Goal: Check status: Check status

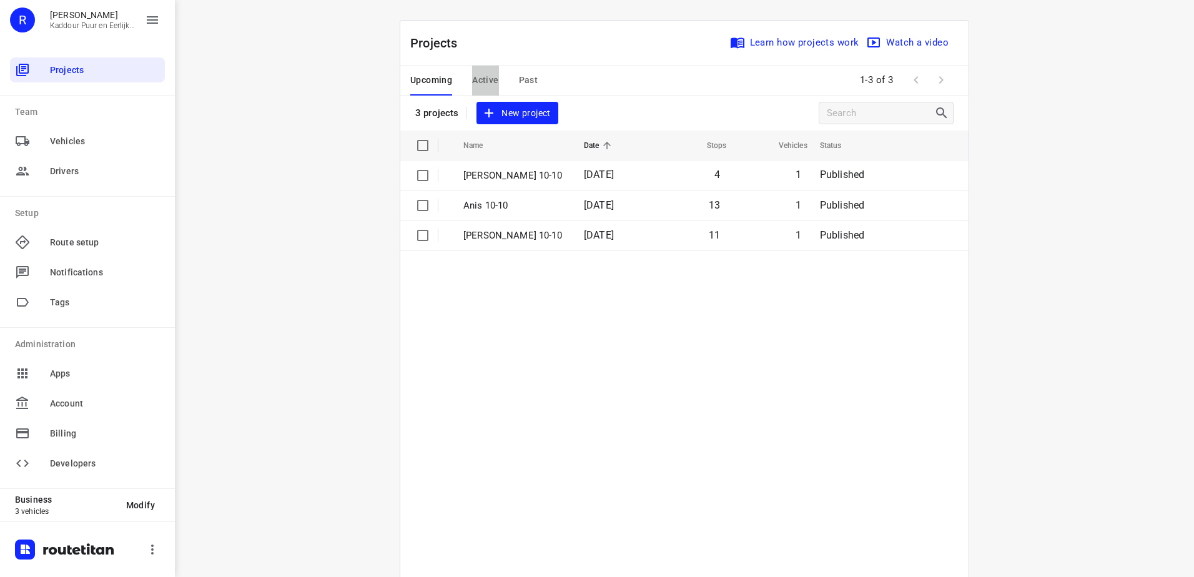
click at [492, 81] on span "Active" at bounding box center [485, 80] width 26 height 16
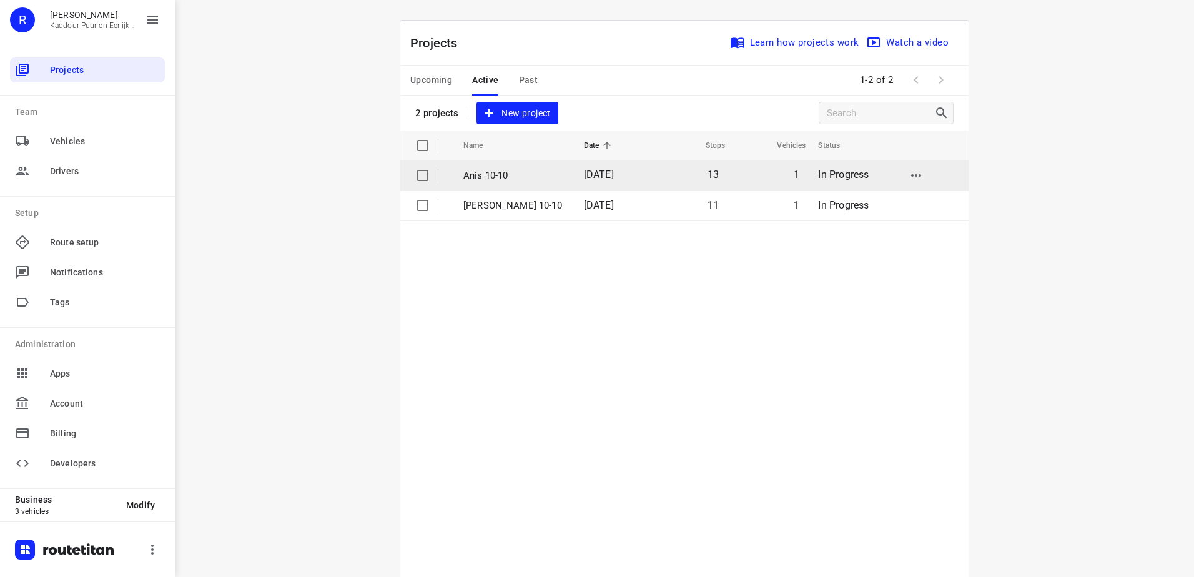
click at [505, 190] on td "Anis 10-10" at bounding box center [512, 176] width 123 height 30
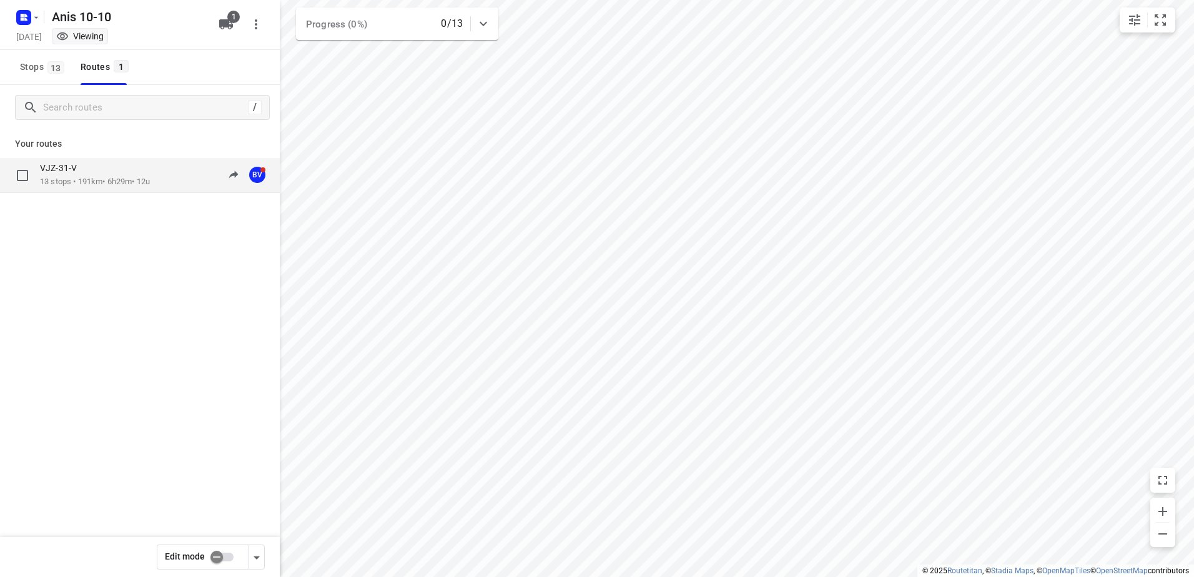
click at [111, 179] on p "13 stops • 191km • 6h29m • 12u" at bounding box center [95, 182] width 110 height 12
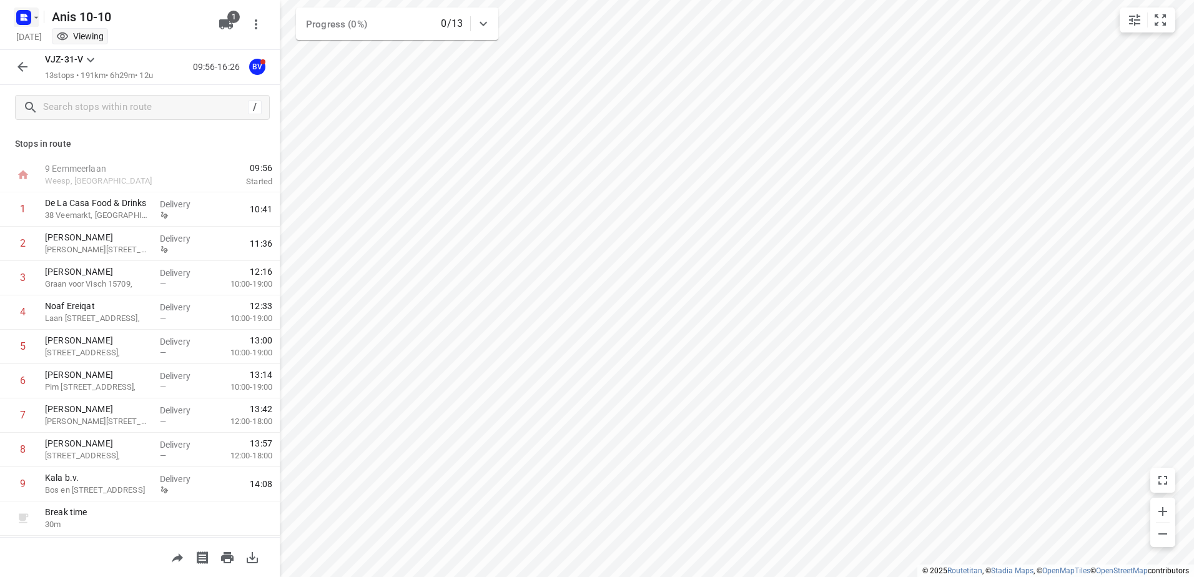
click at [24, 22] on rect "button" at bounding box center [23, 17] width 15 height 15
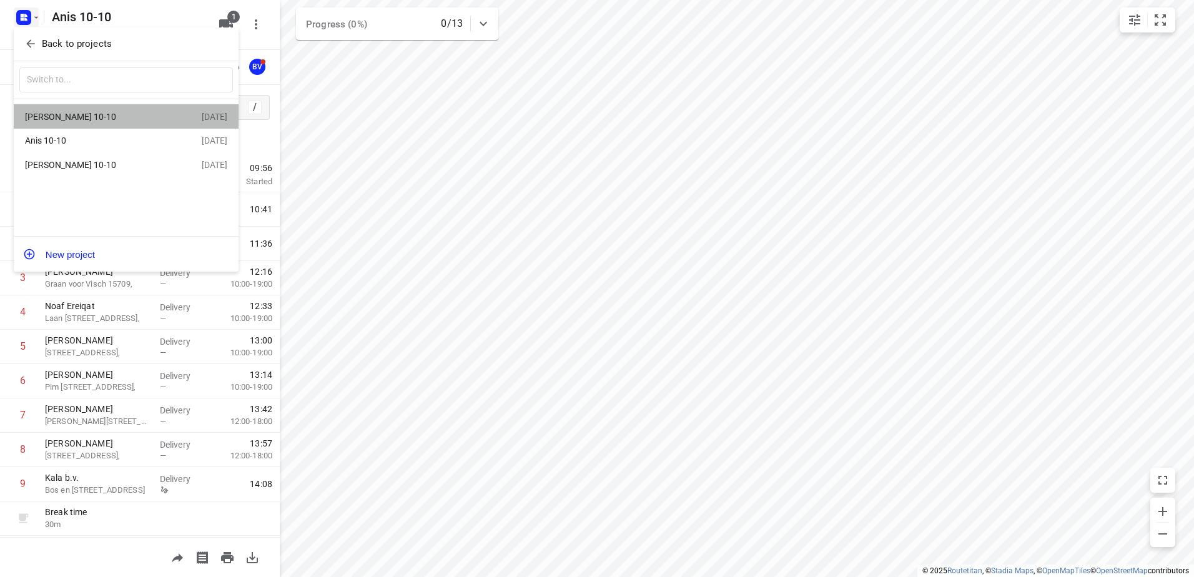
click at [109, 112] on div "[PERSON_NAME] 10-10" at bounding box center [97, 117] width 144 height 10
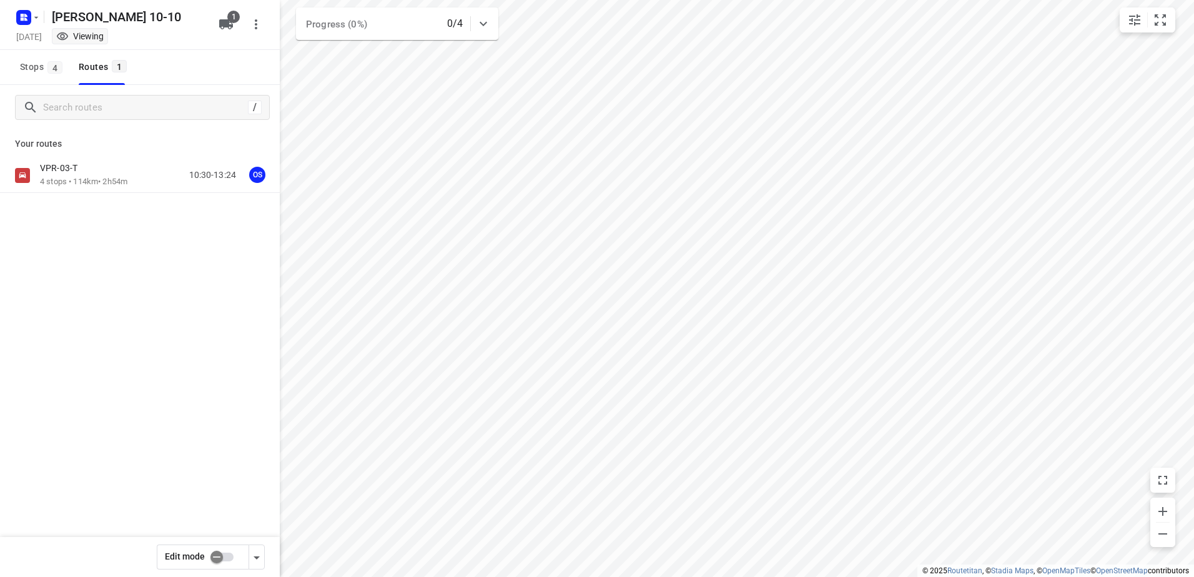
click at [117, 169] on div "VPR-03-T" at bounding box center [83, 169] width 87 height 14
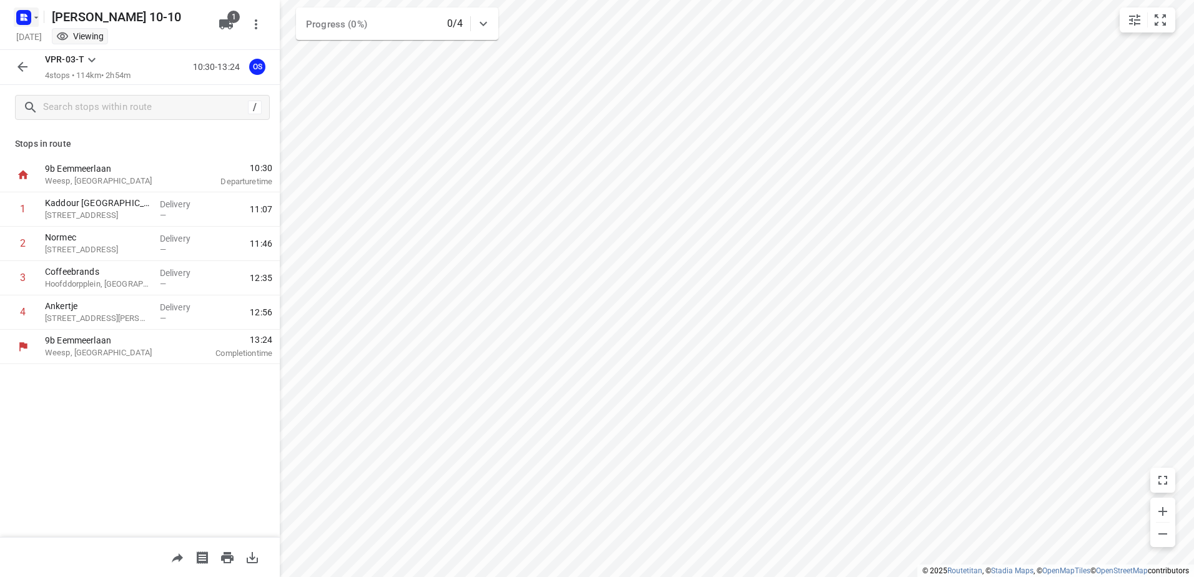
click at [29, 14] on rect "button" at bounding box center [23, 17] width 15 height 15
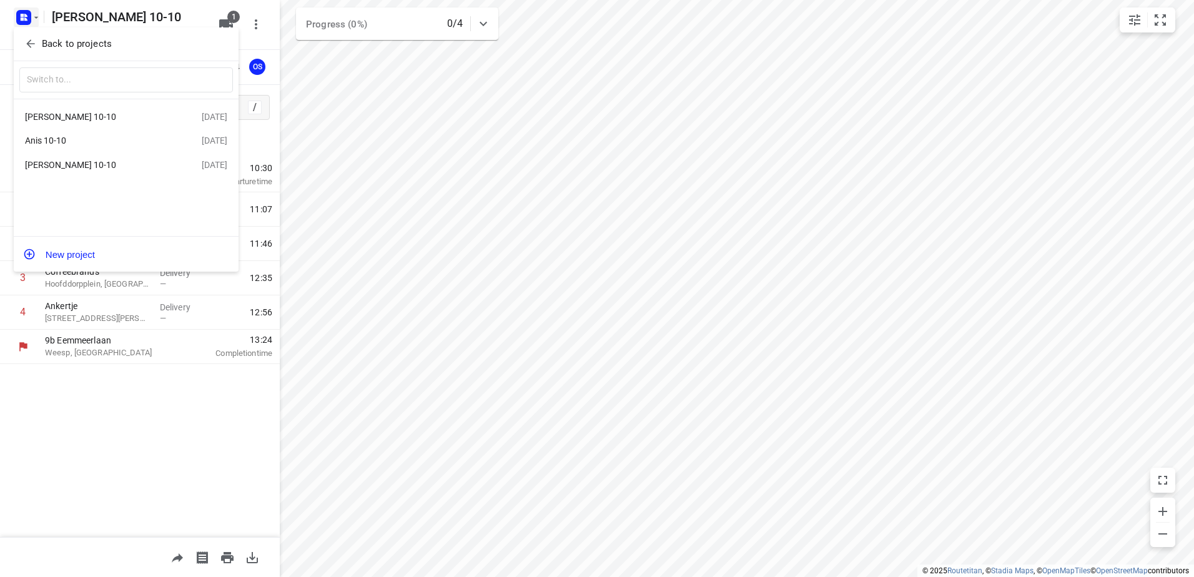
click at [91, 165] on div "[PERSON_NAME] 10-10" at bounding box center [97, 165] width 144 height 10
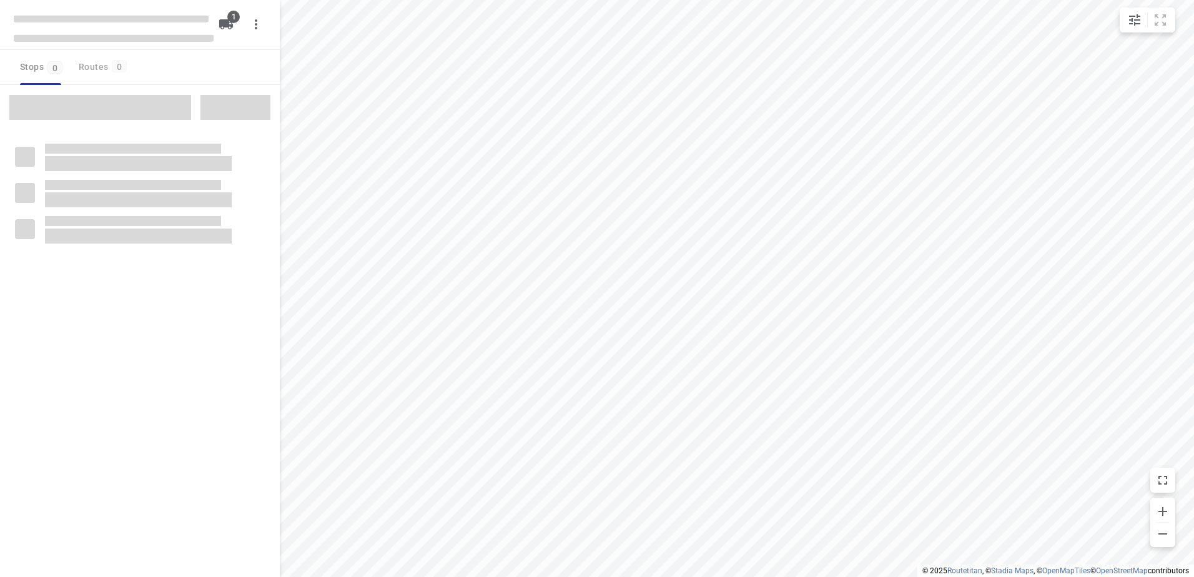
type input "distance"
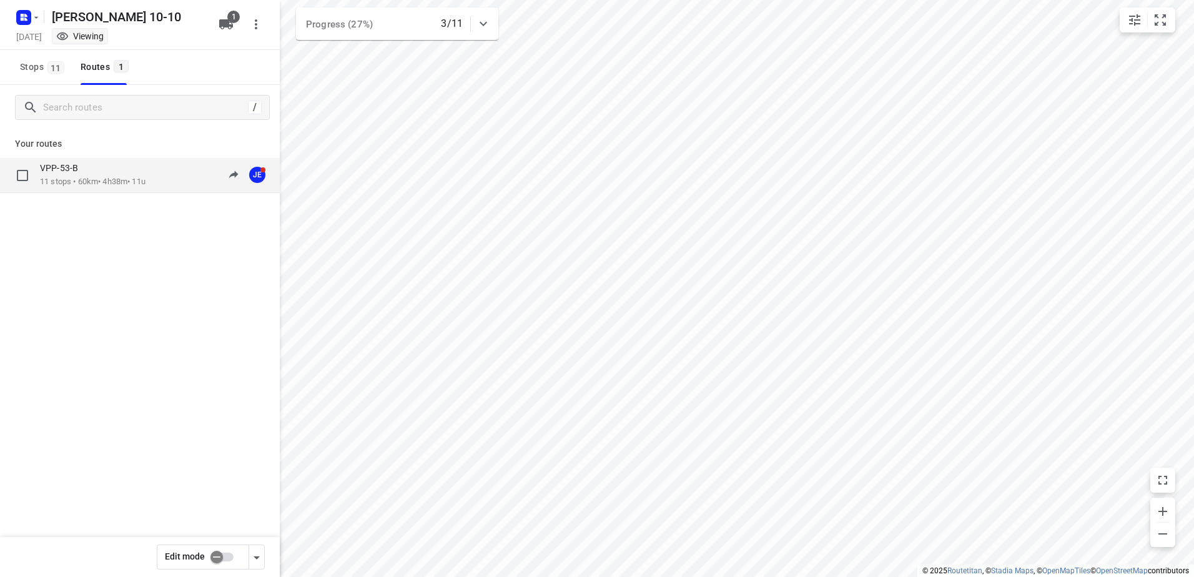
click at [94, 179] on p "11 stops • 60km • 4h38m • 11u" at bounding box center [93, 182] width 106 height 12
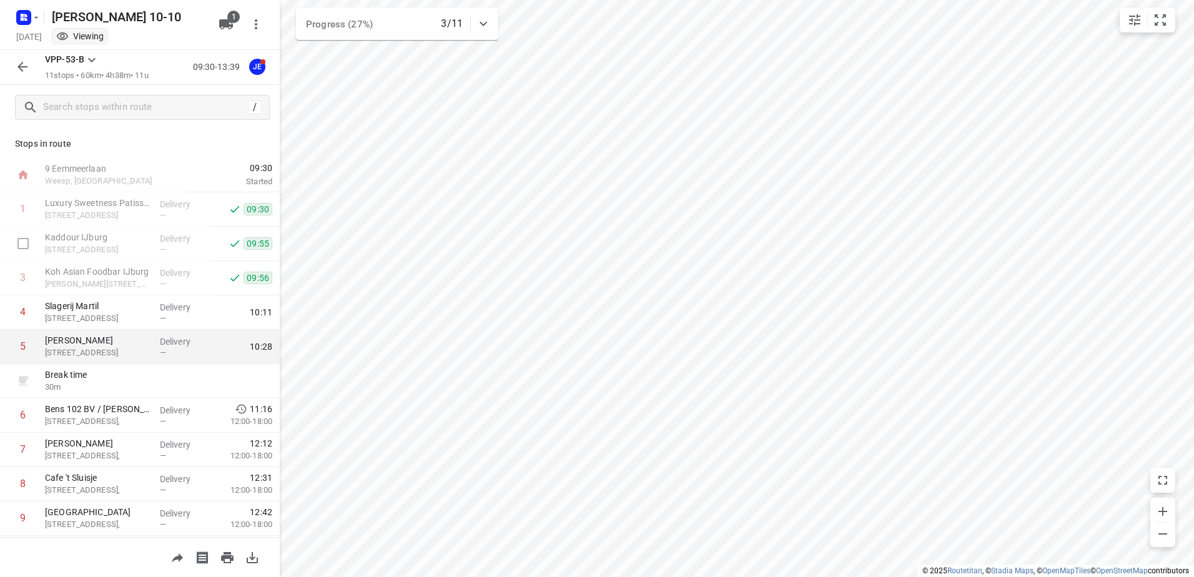
scroll to position [102, 0]
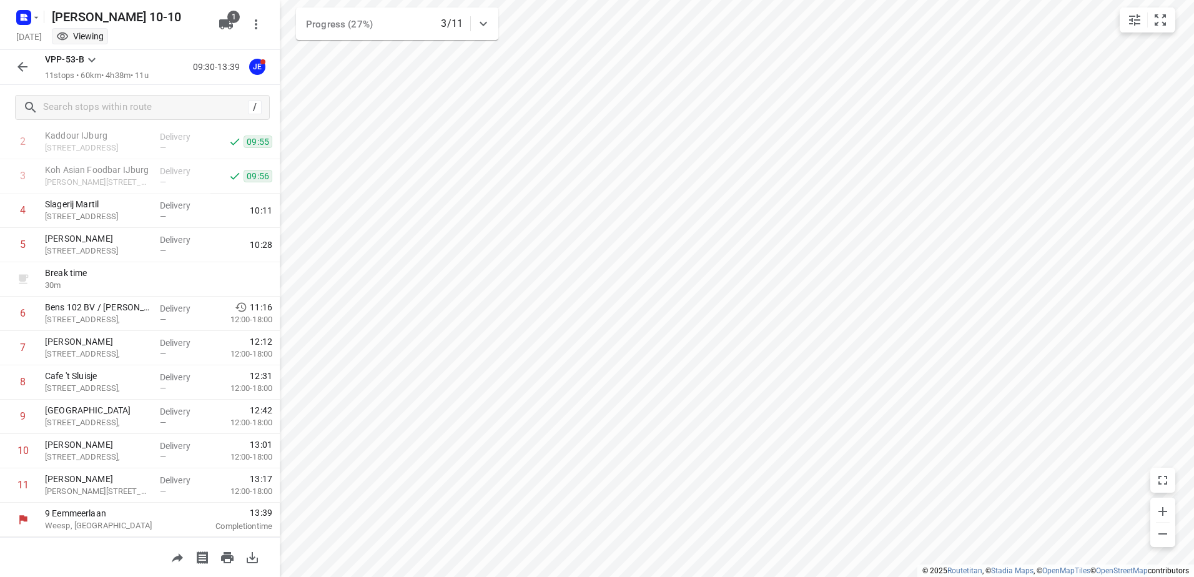
click at [24, 64] on icon "button" at bounding box center [22, 66] width 15 height 15
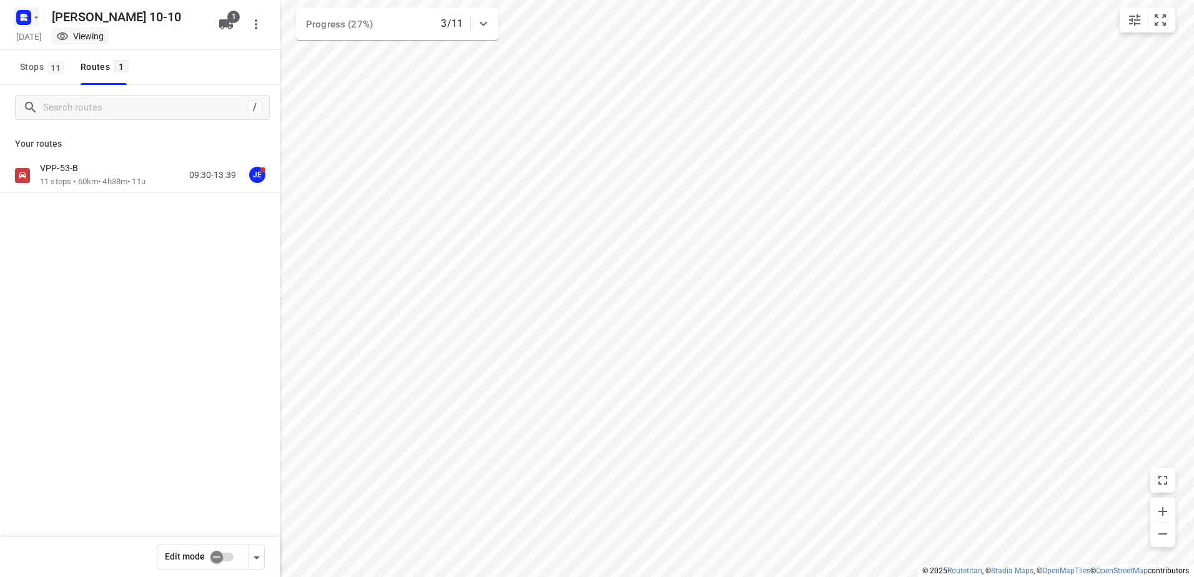
click at [31, 16] on rect "button" at bounding box center [23, 17] width 15 height 15
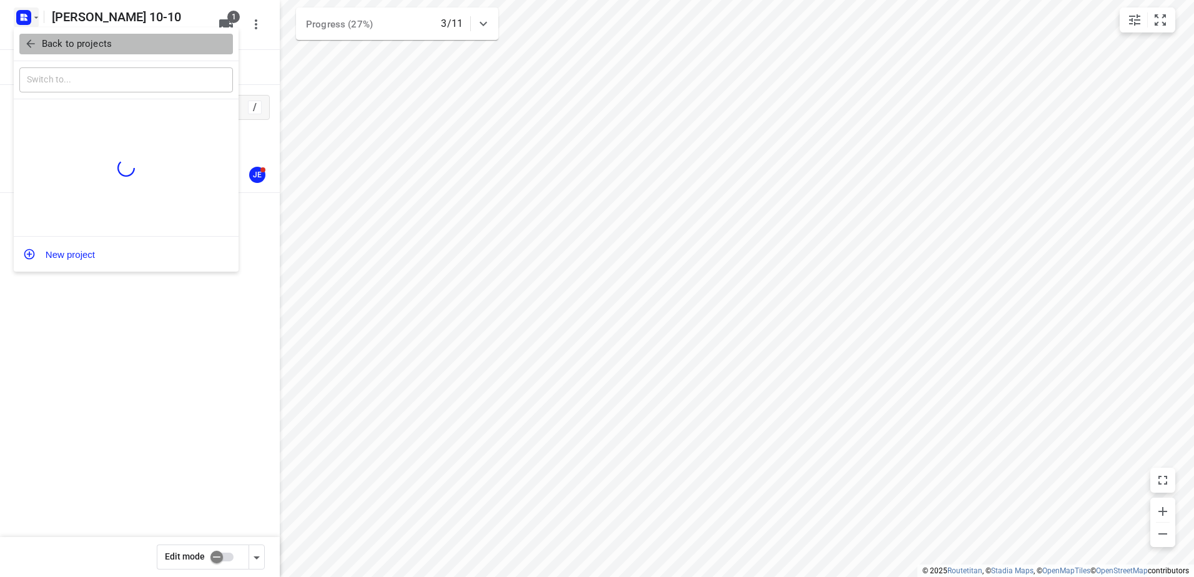
click at [62, 49] on p "Back to projects" at bounding box center [77, 44] width 70 height 14
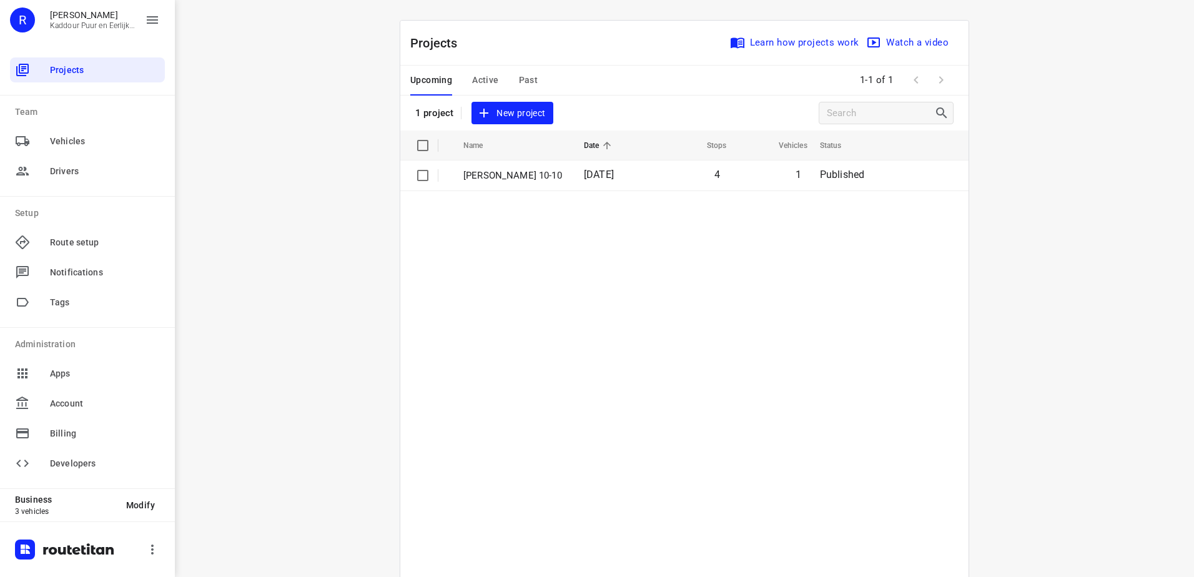
click at [472, 72] on button "Active" at bounding box center [485, 81] width 26 height 30
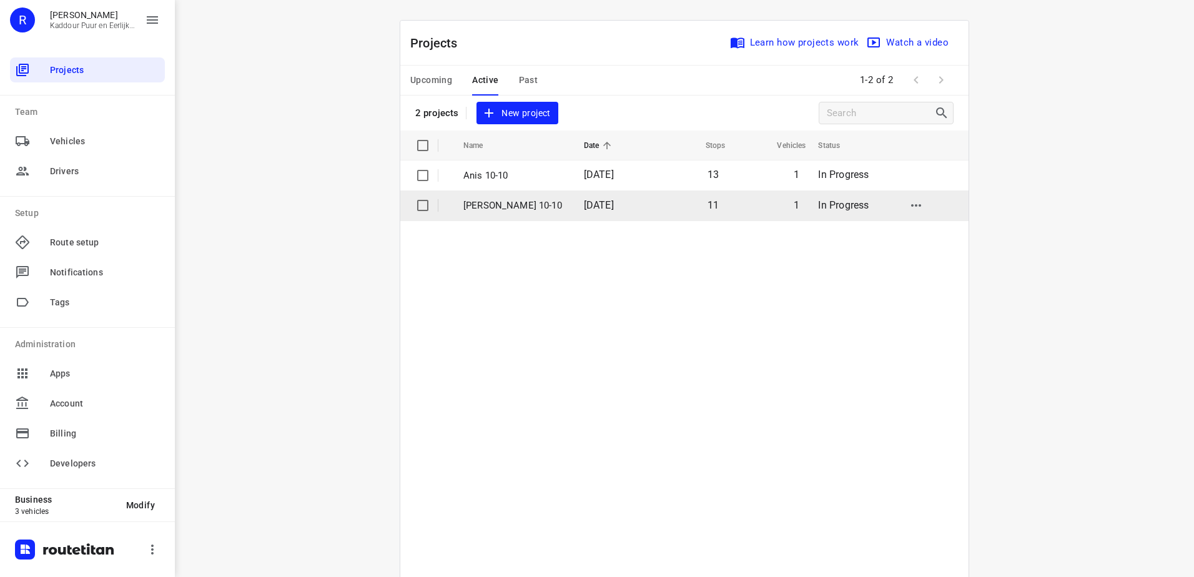
click at [508, 219] on td "[PERSON_NAME] 10-10" at bounding box center [512, 206] width 123 height 30
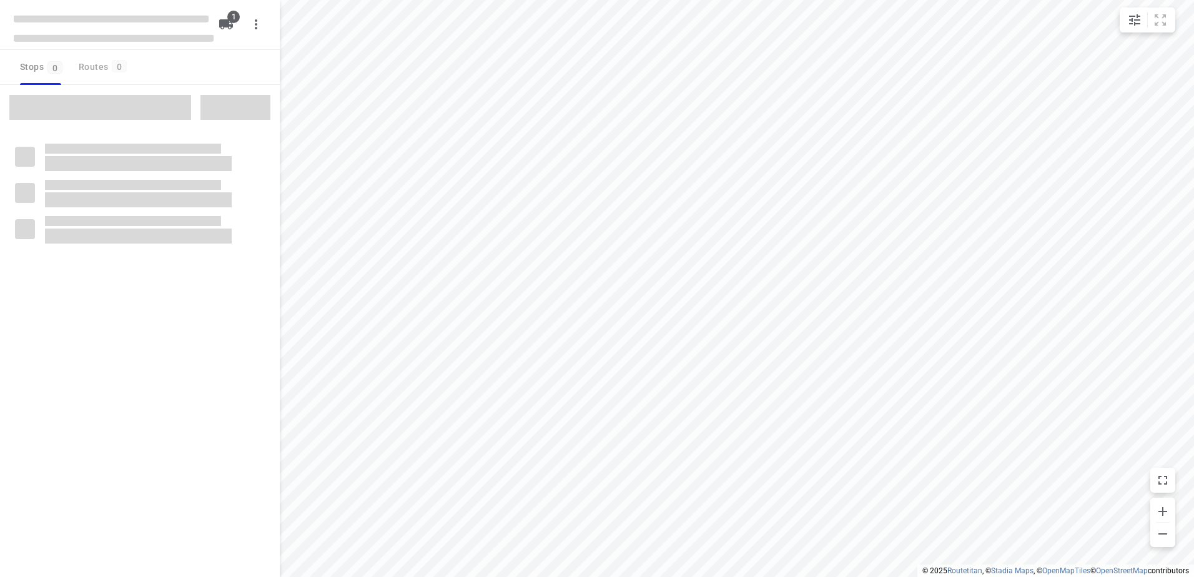
type input "distance"
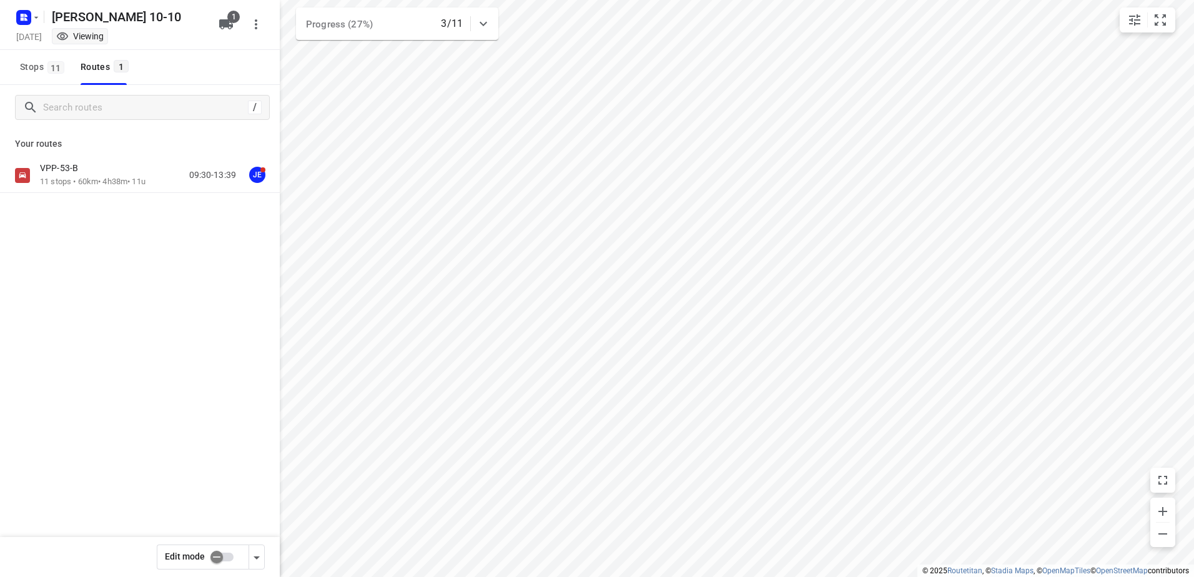
click at [94, 177] on p "11 stops • 60km • 4h38m • 11u" at bounding box center [93, 182] width 106 height 12
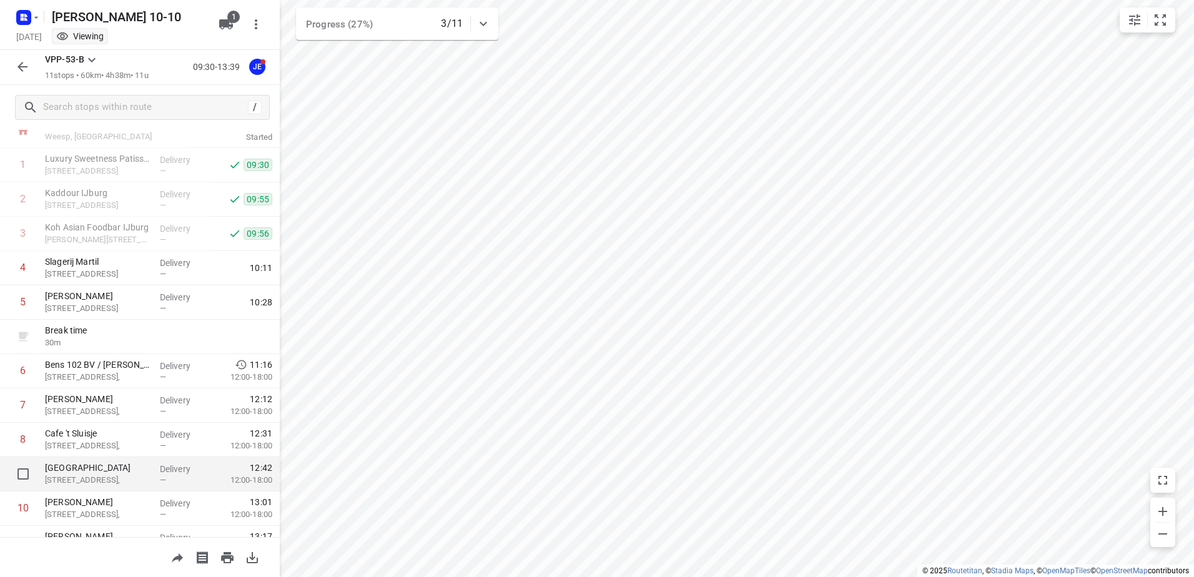
scroll to position [102, 0]
